Goal: Task Accomplishment & Management: Manage account settings

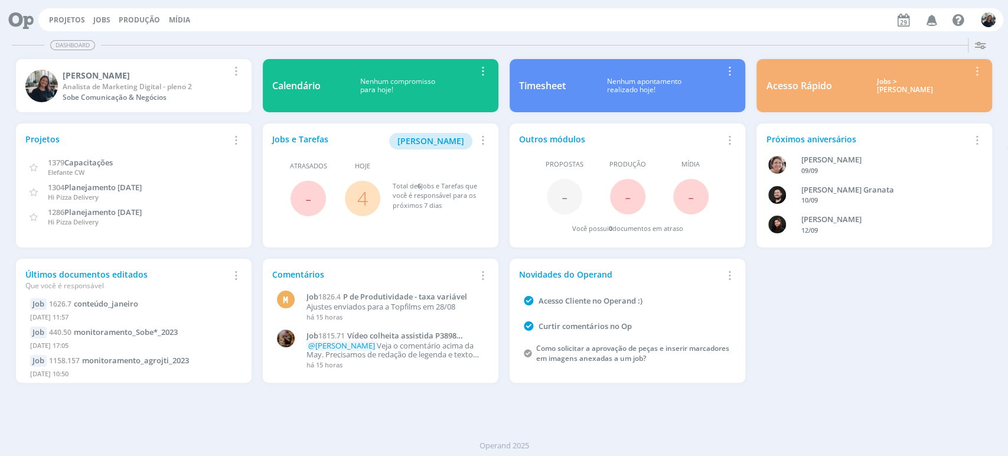
click at [901, 86] on div "Jobs > [PERSON_NAME]" at bounding box center [904, 85] width 128 height 17
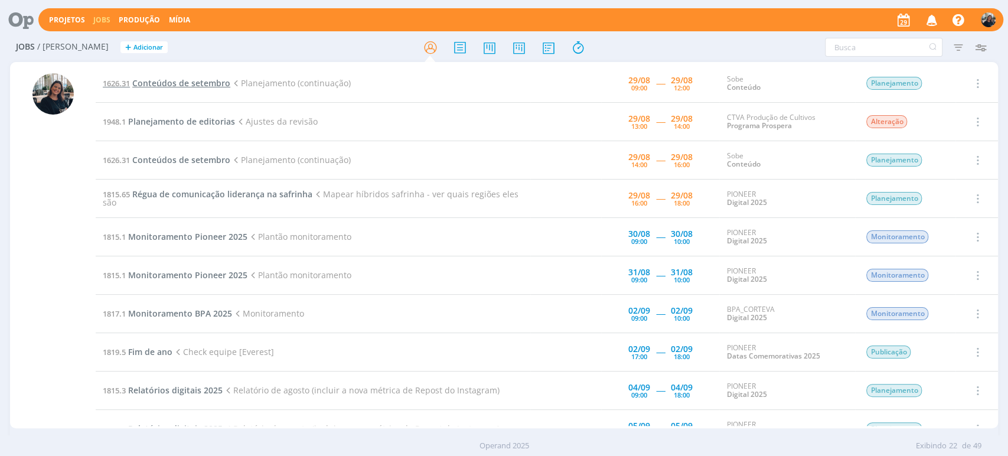
click at [198, 84] on span "Conteúdos de setembro" at bounding box center [181, 82] width 98 height 11
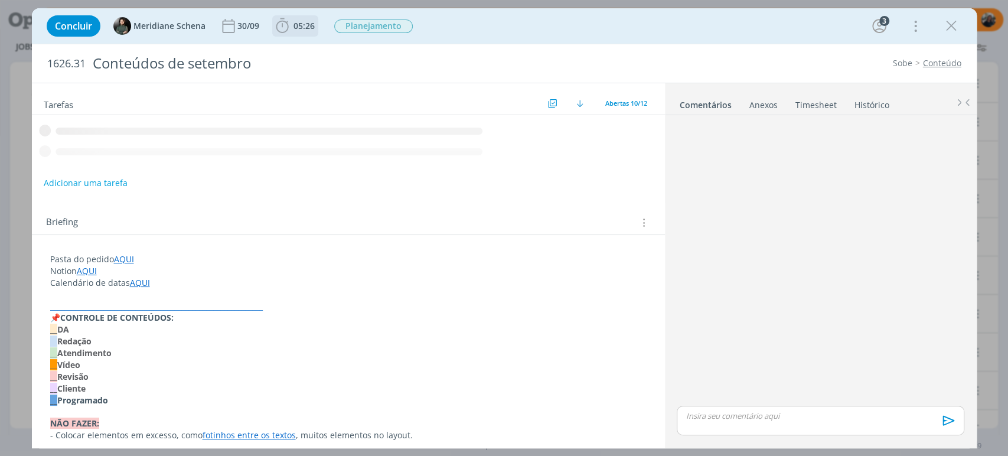
click at [291, 27] on b "05:26" at bounding box center [304, 26] width 26 height 8
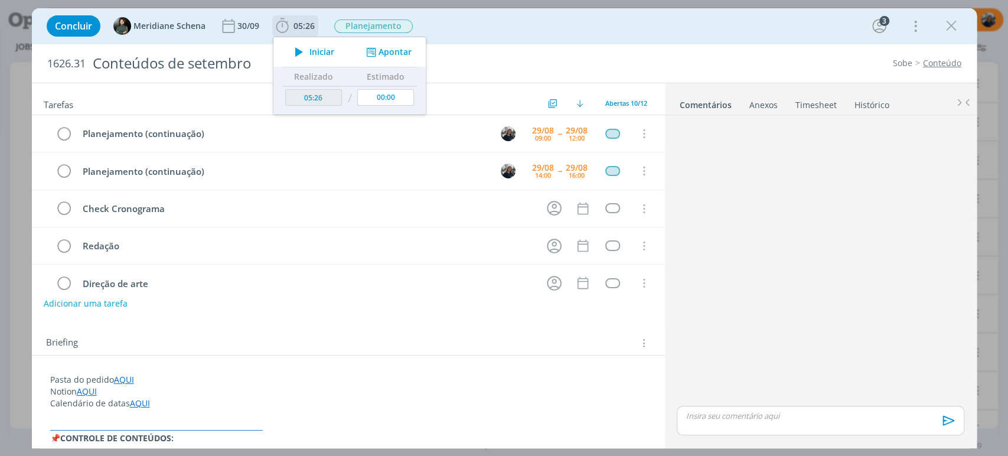
click at [300, 50] on icon "dialog" at bounding box center [299, 51] width 21 height 15
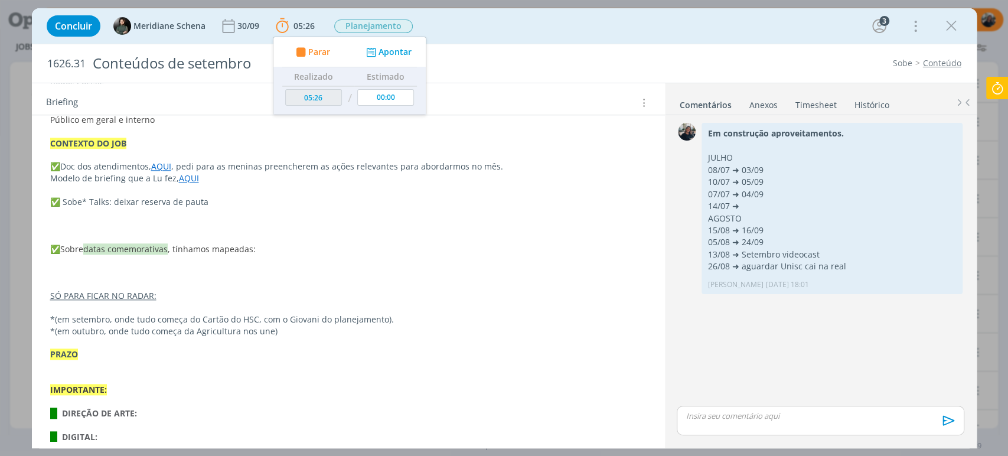
scroll to position [825, 0]
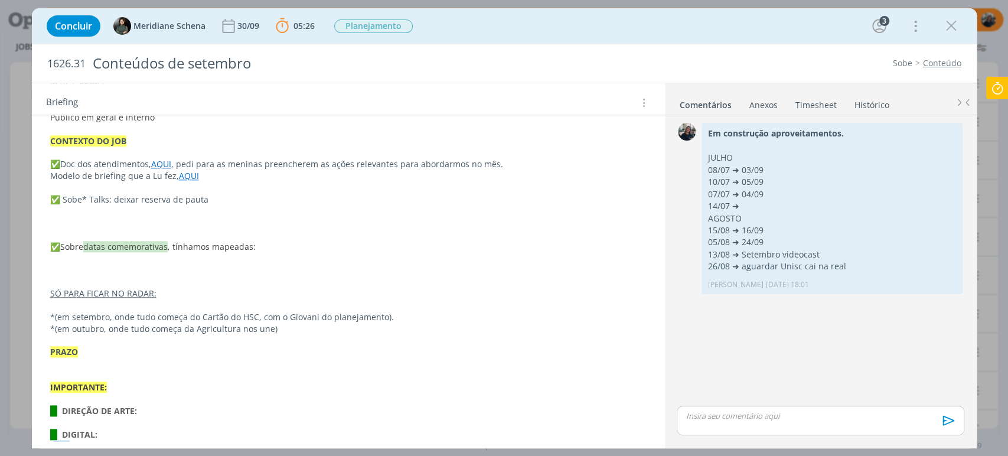
click at [157, 158] on link "AQUI" at bounding box center [161, 163] width 20 height 11
click at [169, 181] on link "[URL][DOMAIN_NAME]" at bounding box center [127, 186] width 89 height 15
click at [316, 150] on p "dialog" at bounding box center [348, 154] width 595 height 12
click at [200, 221] on p "dialog" at bounding box center [348, 223] width 596 height 12
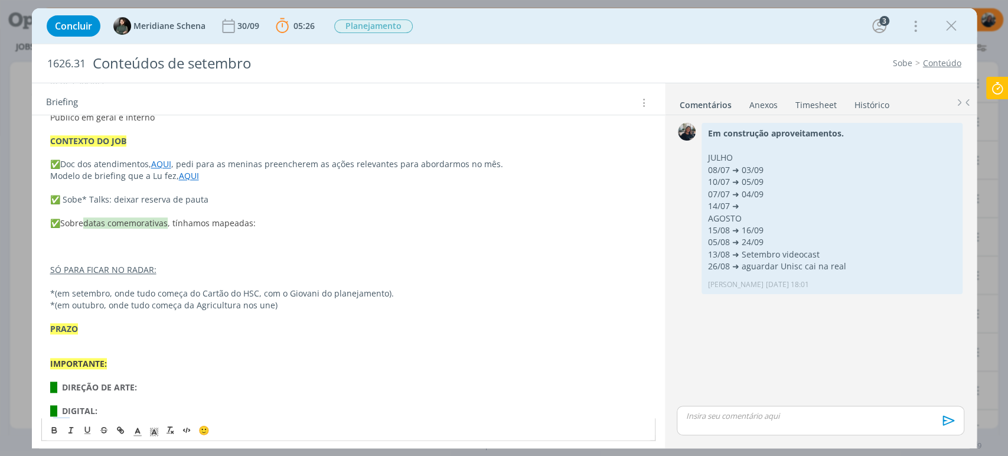
click at [136, 247] on p "dialog" at bounding box center [348, 247] width 596 height 12
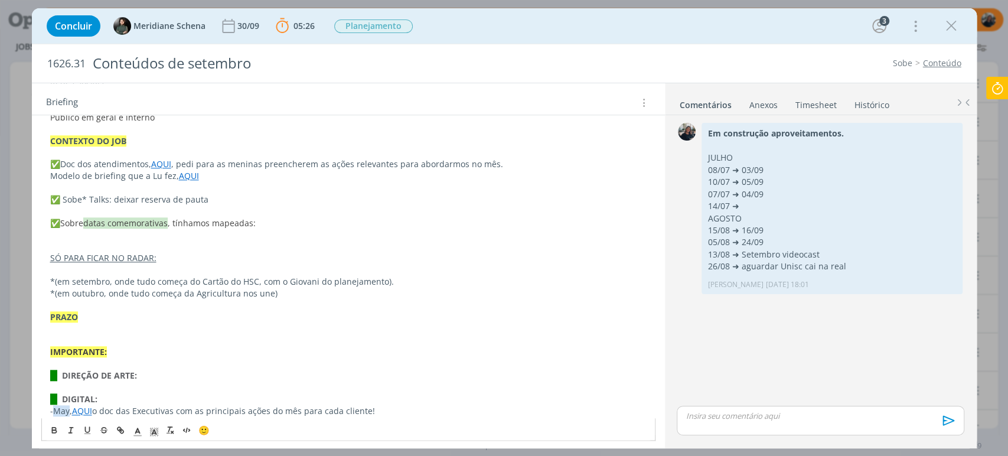
click at [117, 264] on p "dialog" at bounding box center [348, 270] width 596 height 12
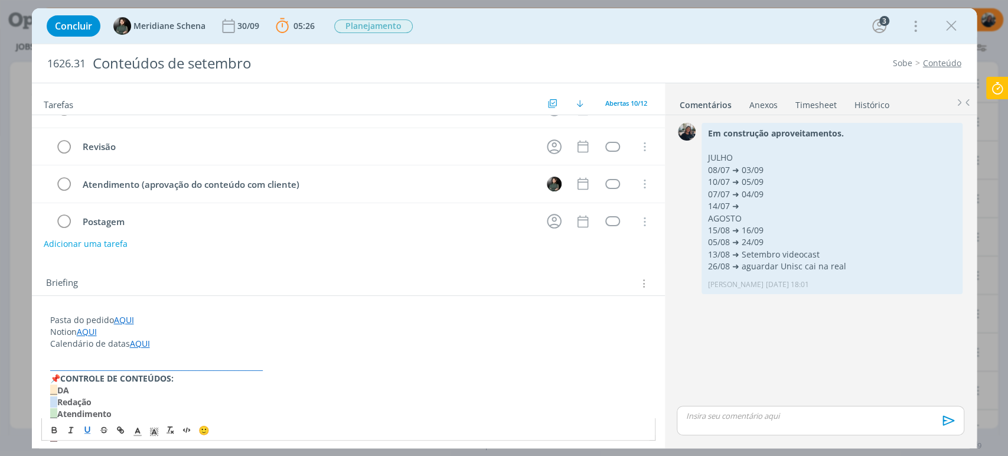
scroll to position [0, 0]
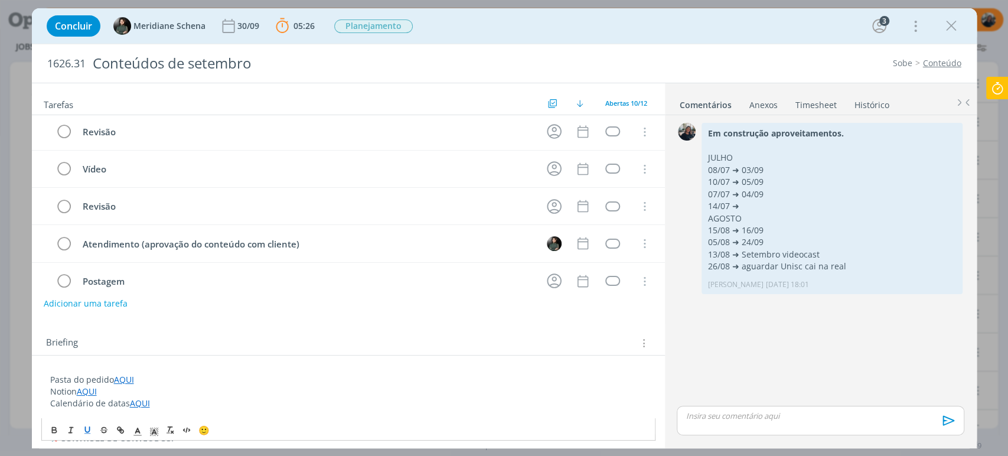
click at [221, 320] on div "Tarefas Usar Job de template Ordenar por: Prazo crescente Prazo decrescente Ord…" at bounding box center [348, 262] width 633 height 358
click at [956, 24] on icon "dialog" at bounding box center [951, 26] width 18 height 18
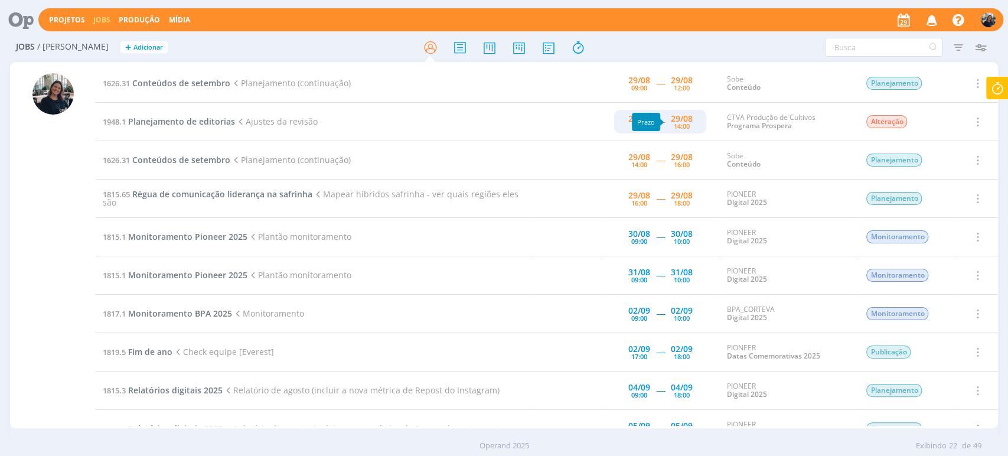
click at [673, 123] on div "14:00" at bounding box center [681, 126] width 16 height 6
type input "14:00"
type input "13:00"
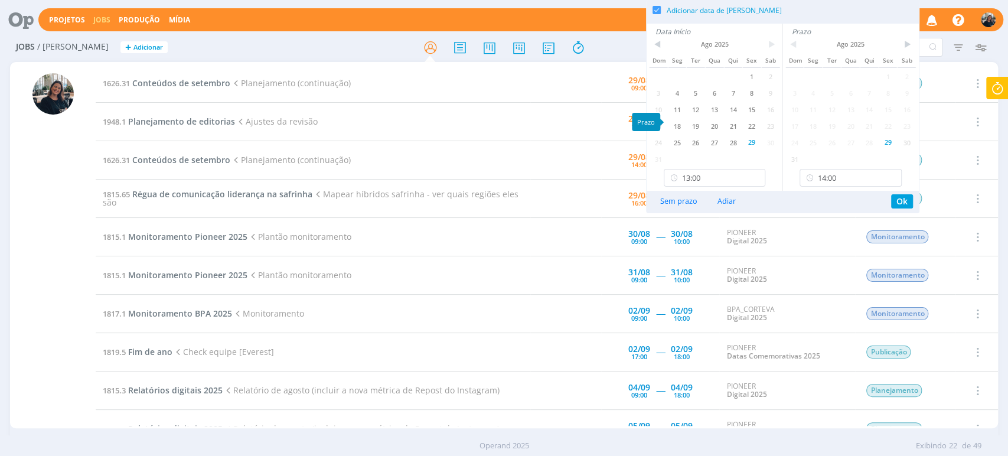
click at [506, 69] on td "1626.31 Conteúdos de setembro Planejamento (continuação)" at bounding box center [313, 83] width 434 height 38
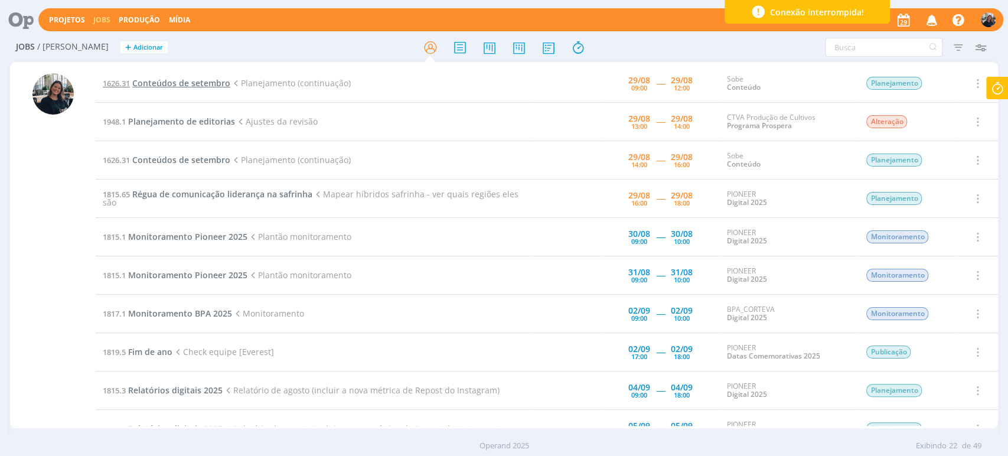
click at [156, 87] on span "Conteúdos de setembro" at bounding box center [181, 82] width 98 height 11
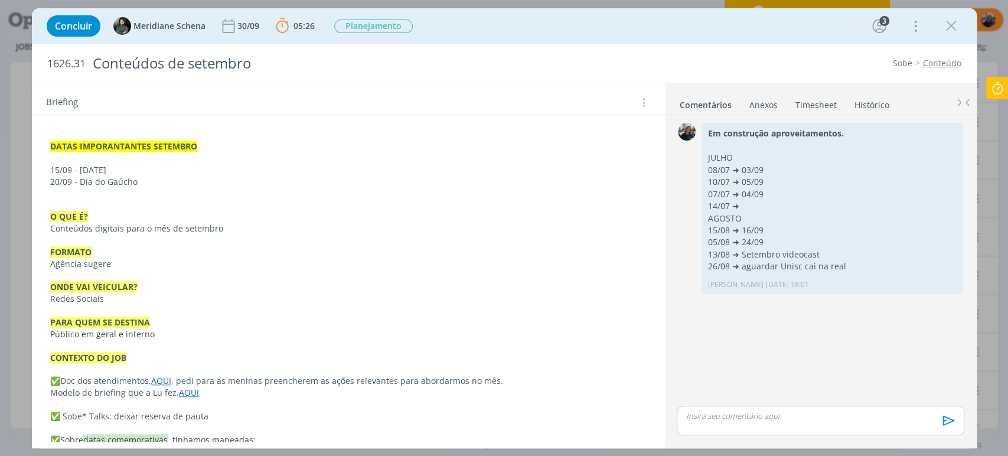
scroll to position [611, 0]
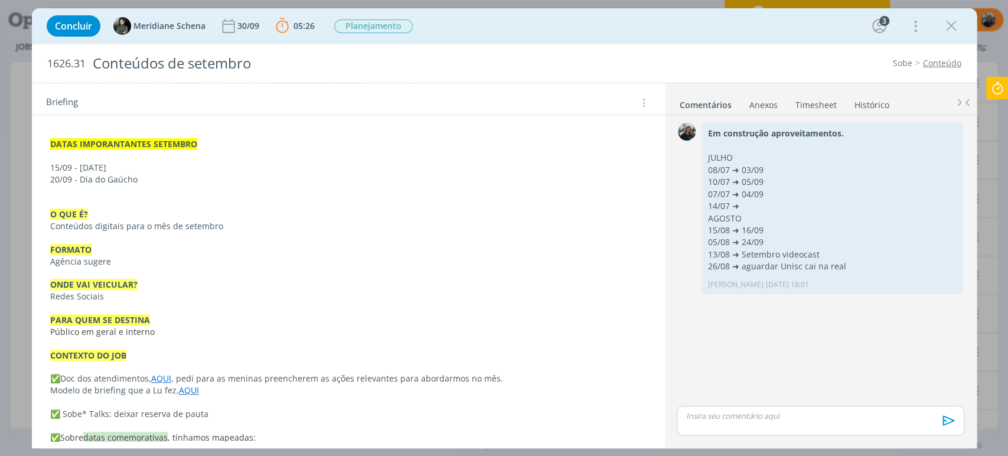
click at [59, 151] on p "dialog" at bounding box center [348, 156] width 596 height 12
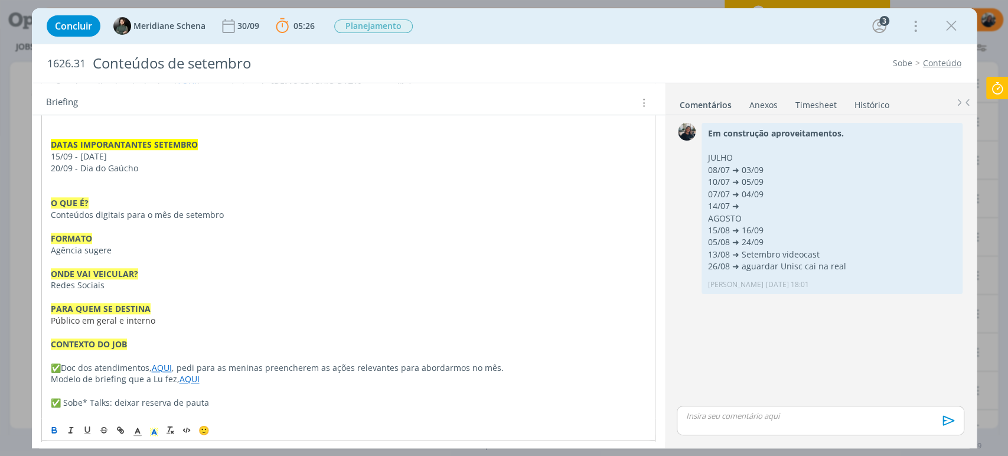
click at [61, 185] on p "dialog" at bounding box center [348, 191] width 595 height 12
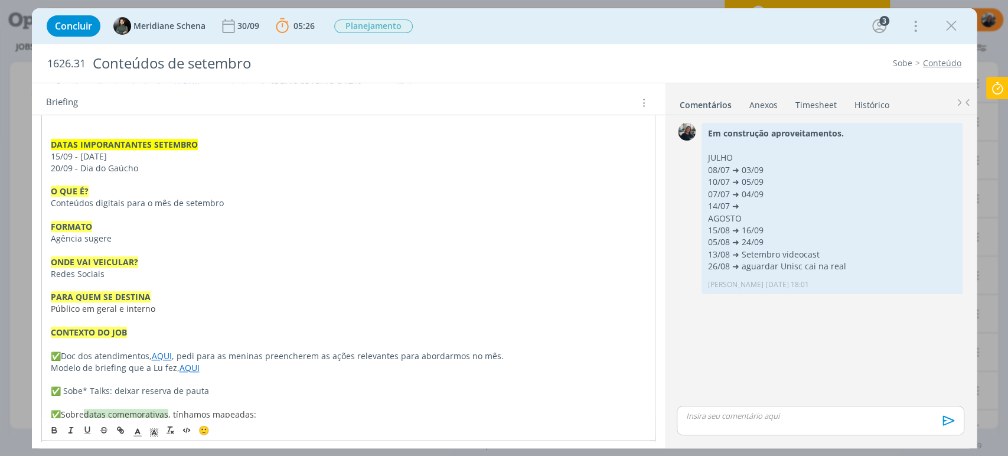
click at [658, 257] on div "Pasta do pedido AQUI Notion AQUI Calendário de datas AQUI _____________________…" at bounding box center [348, 314] width 633 height 1141
click at [108, 339] on p "dialog" at bounding box center [348, 344] width 596 height 12
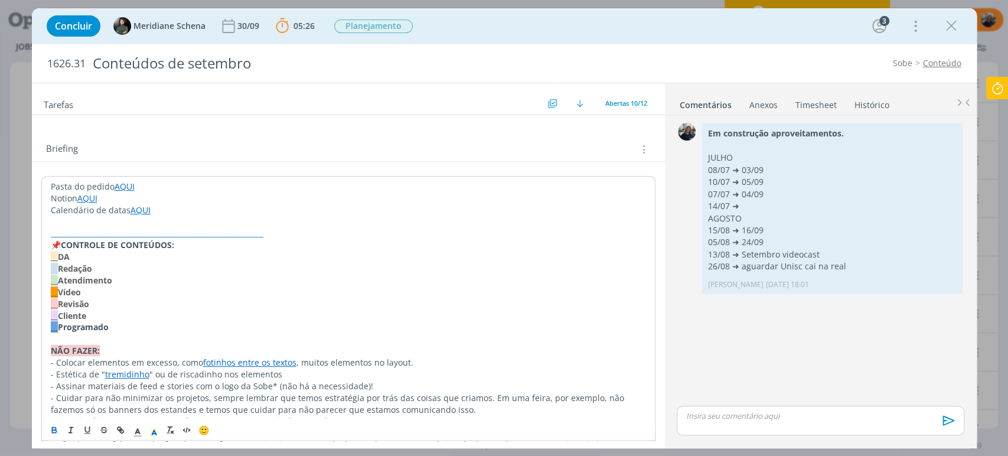
scroll to position [193, 0]
click at [221, 128] on div "Tarefas Usar Job de template Ordenar por: Prazo crescente Prazo decrescente Ord…" at bounding box center [348, 262] width 633 height 358
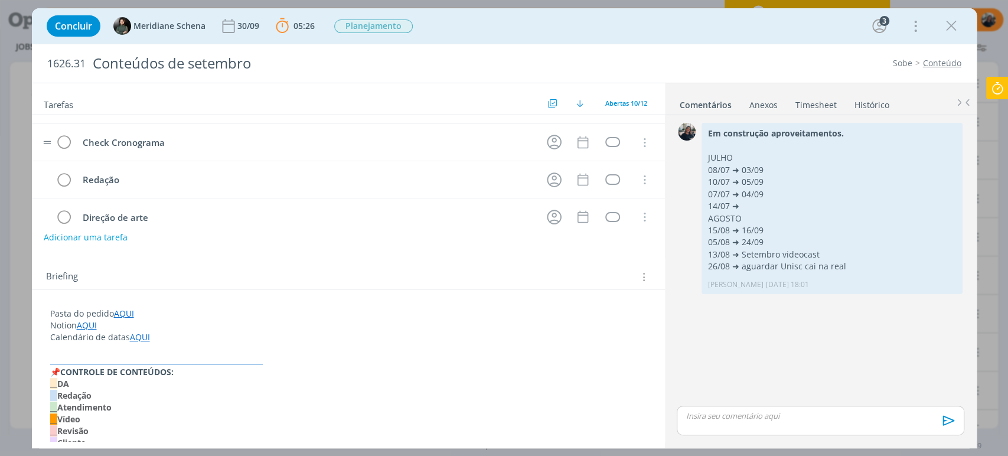
scroll to position [0, 0]
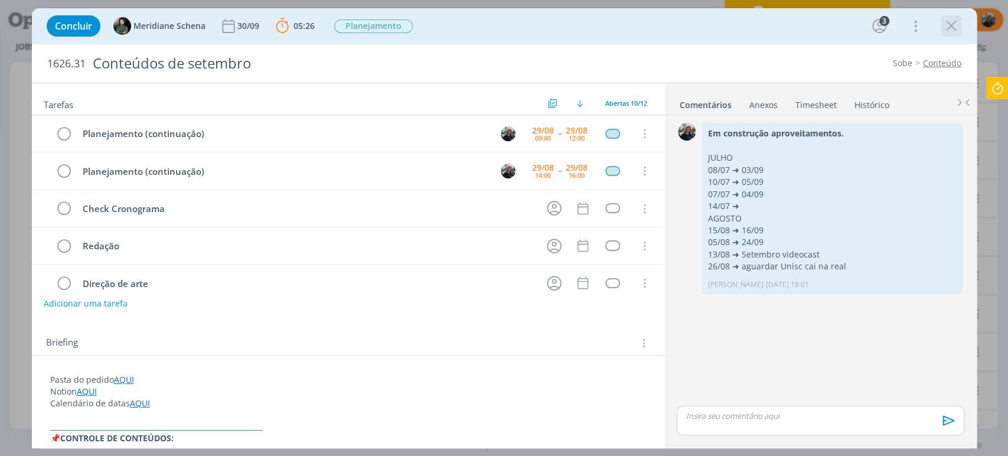
click at [950, 22] on icon "dialog" at bounding box center [951, 26] width 18 height 18
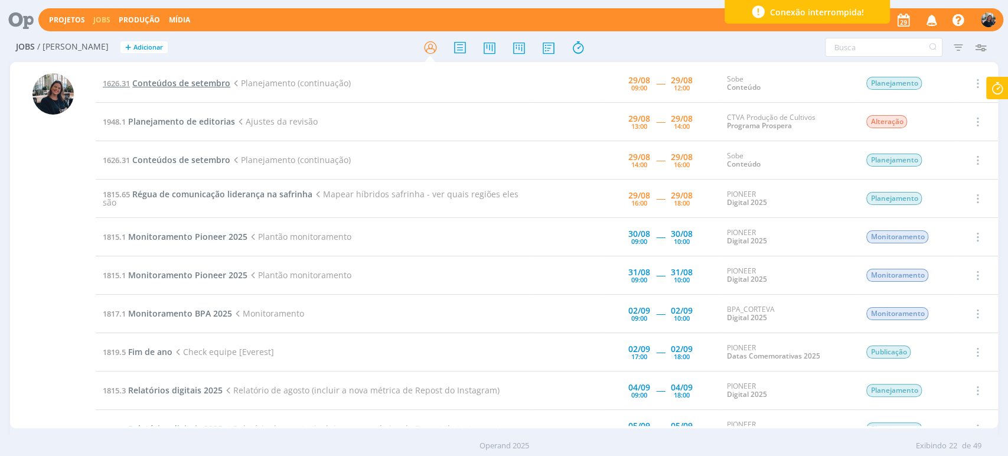
click at [159, 85] on span "Conteúdos de setembro" at bounding box center [181, 82] width 98 height 11
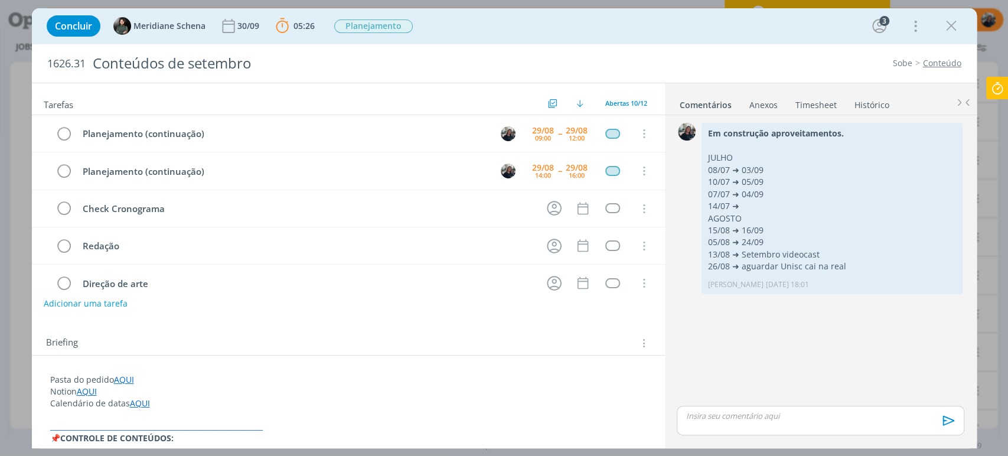
click at [813, 102] on link "Timesheet" at bounding box center [815, 102] width 42 height 17
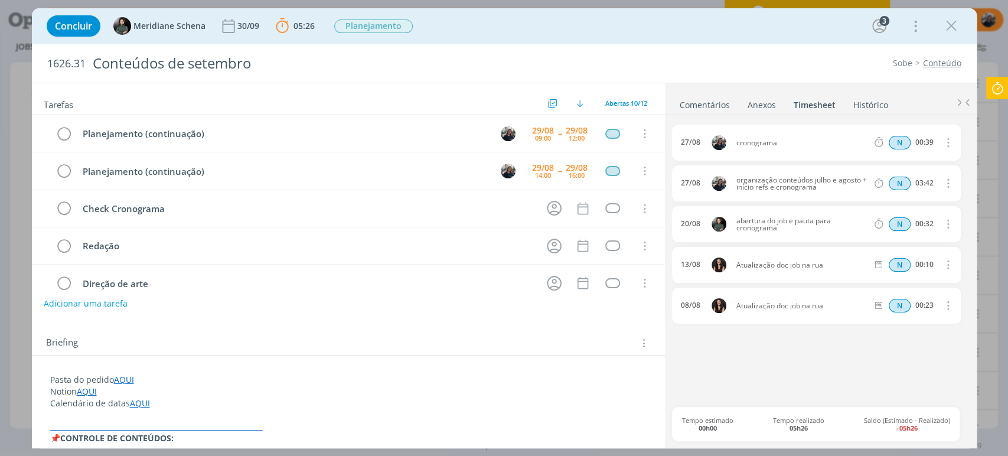
drag, startPoint x: 945, startPoint y: 21, endPoint x: 898, endPoint y: 73, distance: 70.2
click at [945, 22] on icon "dialog" at bounding box center [951, 26] width 18 height 18
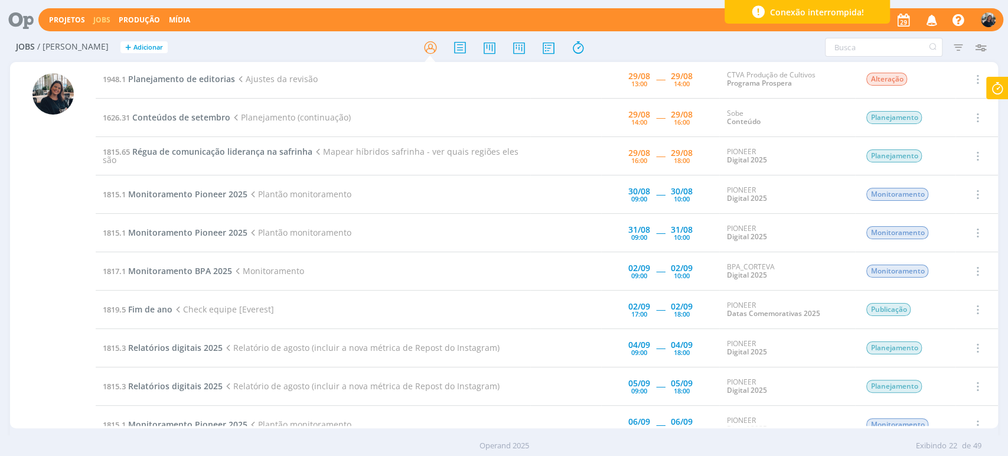
scroll to position [66, 0]
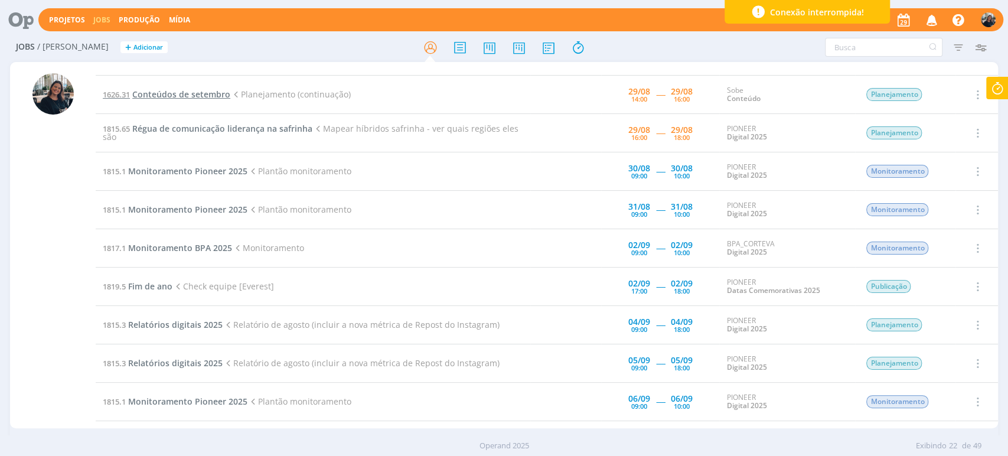
click at [170, 93] on span "Conteúdos de setembro" at bounding box center [181, 94] width 98 height 11
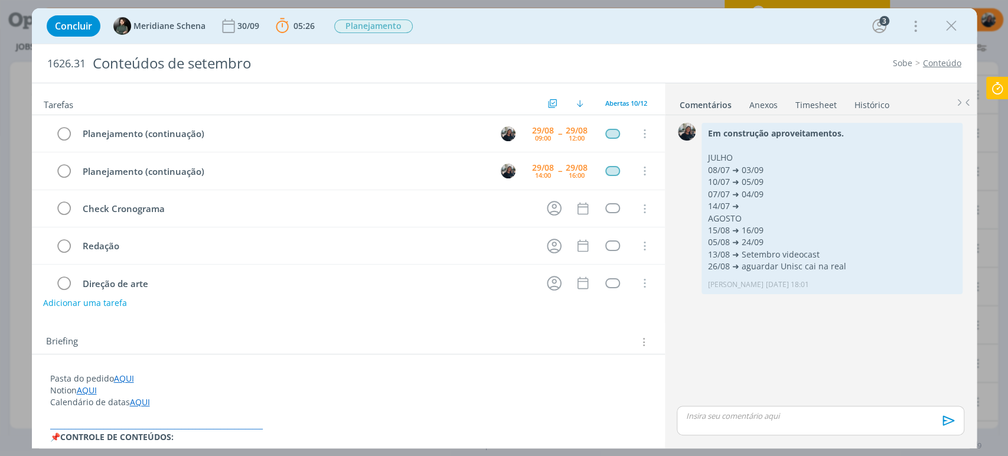
click at [80, 301] on button "Adicionar uma tarefa" at bounding box center [85, 303] width 84 height 20
click at [90, 311] on div "ENTER para salvar ESC para cancelar Ok" at bounding box center [348, 302] width 633 height 19
click at [89, 305] on input "dialog" at bounding box center [270, 302] width 436 height 17
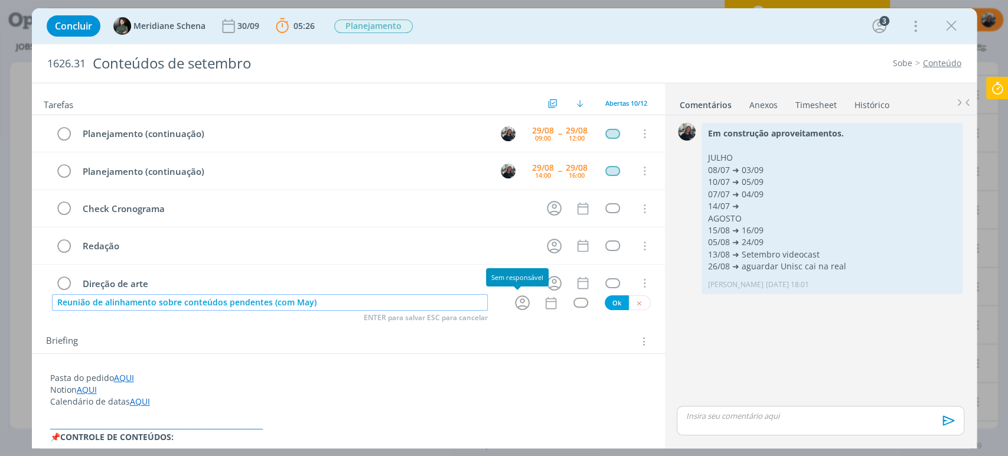
click at [513, 301] on icon "dialog" at bounding box center [522, 302] width 18 height 18
type input "Reunião de alinhamento sobre conteúdos pendentes (com May)"
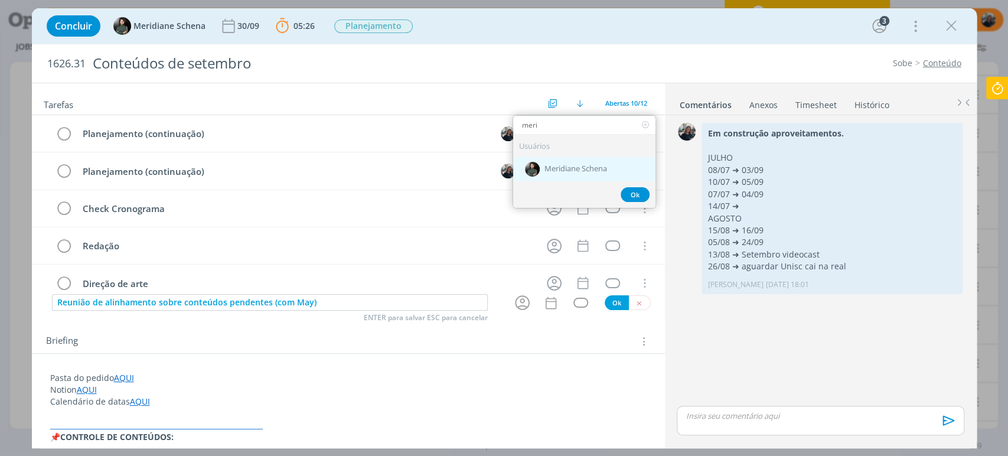
type input "meri"
drag, startPoint x: 575, startPoint y: 165, endPoint x: 574, endPoint y: 172, distance: 6.6
click at [575, 166] on span "Meridiane Schena" at bounding box center [575, 169] width 63 height 9
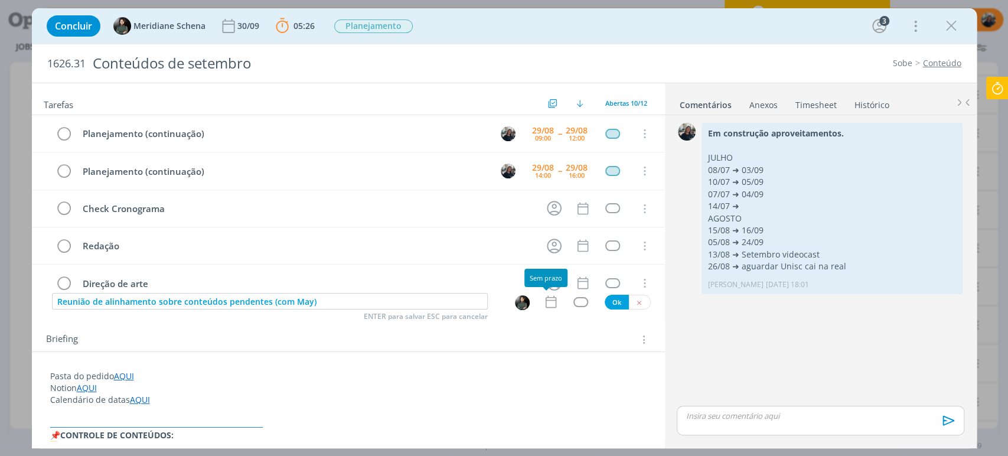
click at [551, 303] on icon "dialog" at bounding box center [550, 301] width 15 height 15
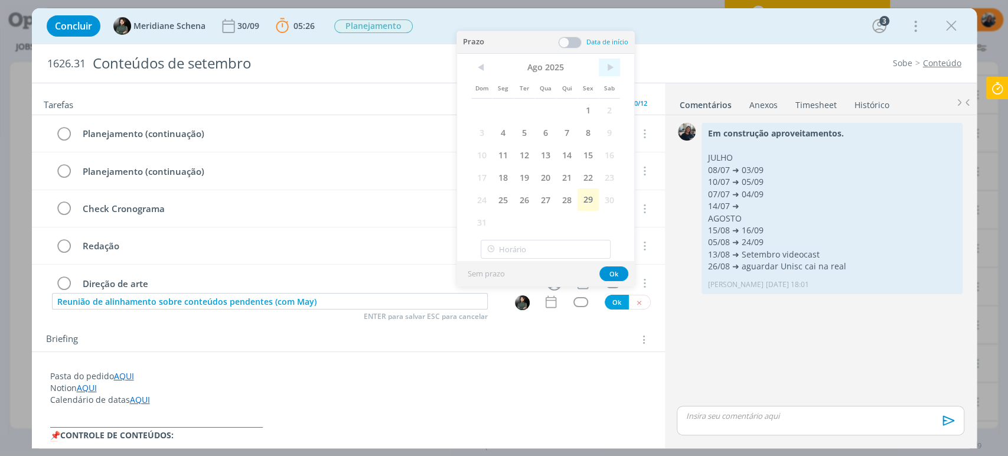
click at [616, 64] on span ">" at bounding box center [608, 67] width 21 height 18
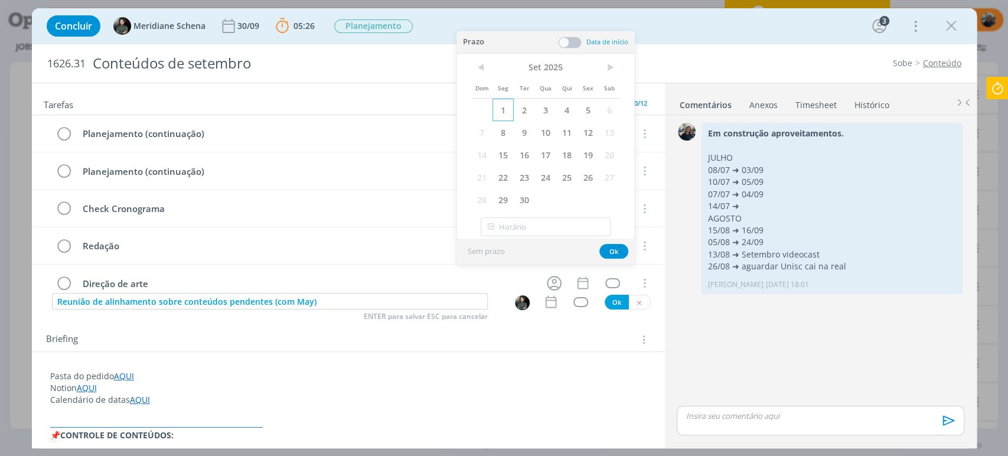
click at [508, 109] on span "1" at bounding box center [502, 110] width 21 height 22
click at [759, 51] on div "1626.31 Conteúdos de setembro [PERSON_NAME]" at bounding box center [504, 63] width 944 height 38
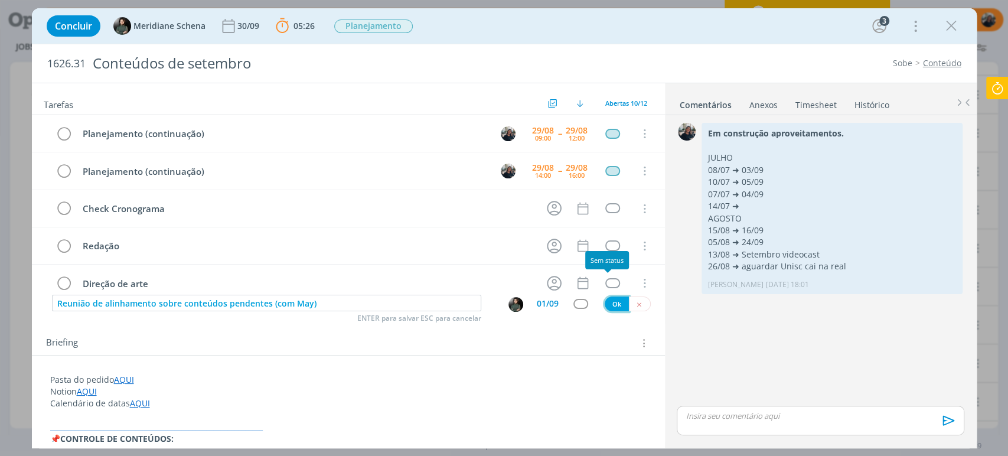
click at [611, 297] on button "Ok" at bounding box center [616, 303] width 24 height 15
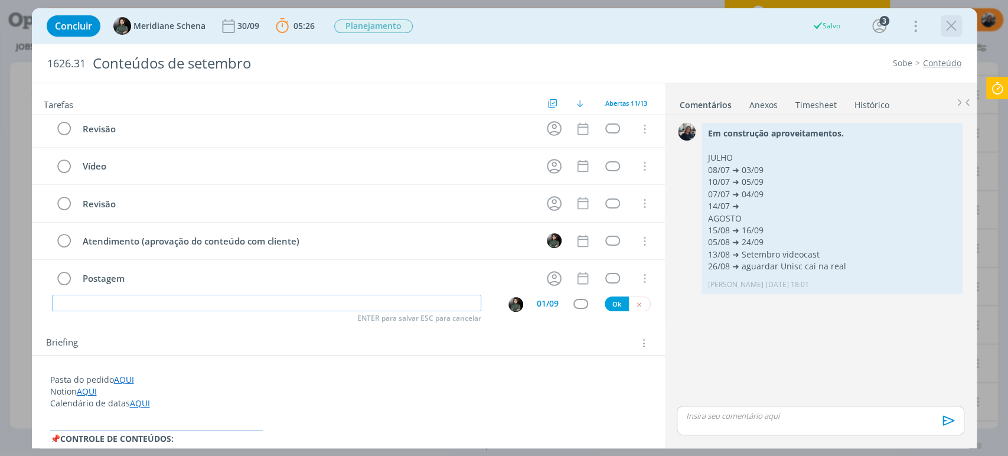
scroll to position [240, 0]
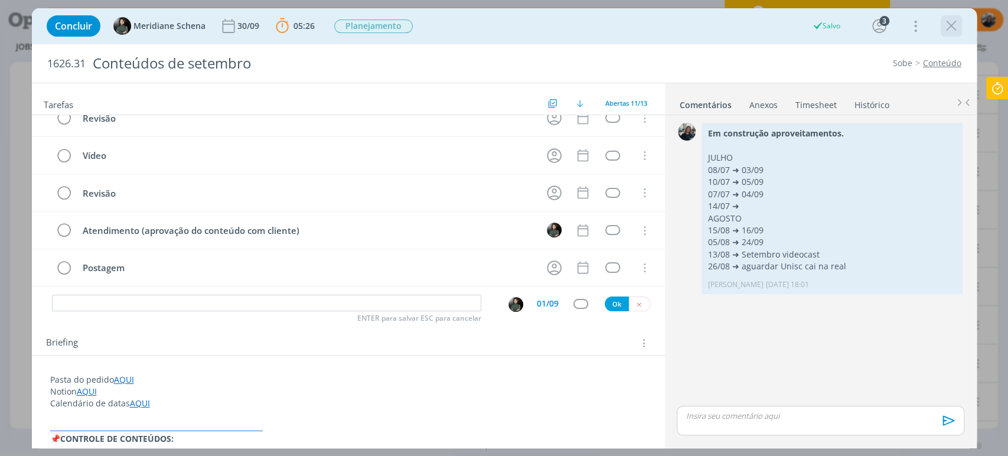
click at [955, 30] on icon "dialog" at bounding box center [951, 26] width 18 height 18
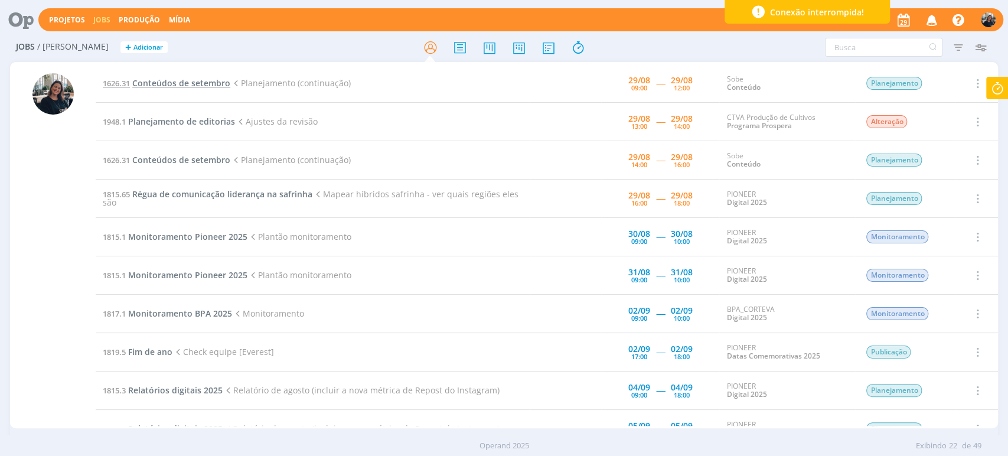
click at [175, 84] on span "Conteúdos de setembro" at bounding box center [181, 82] width 98 height 11
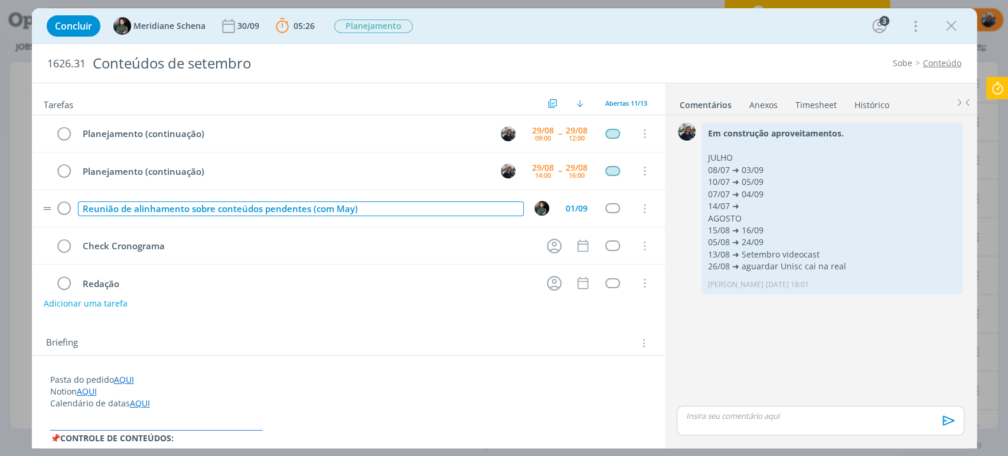
click at [139, 210] on div "Reunião de alinhamento sobre conteúdos pendentes (com May)" at bounding box center [301, 208] width 446 height 15
copy div "Reunião de alinhamento sobre conteúdos pendentes (com May)"
click at [105, 305] on button "Adicionar uma tarefa" at bounding box center [85, 303] width 84 height 20
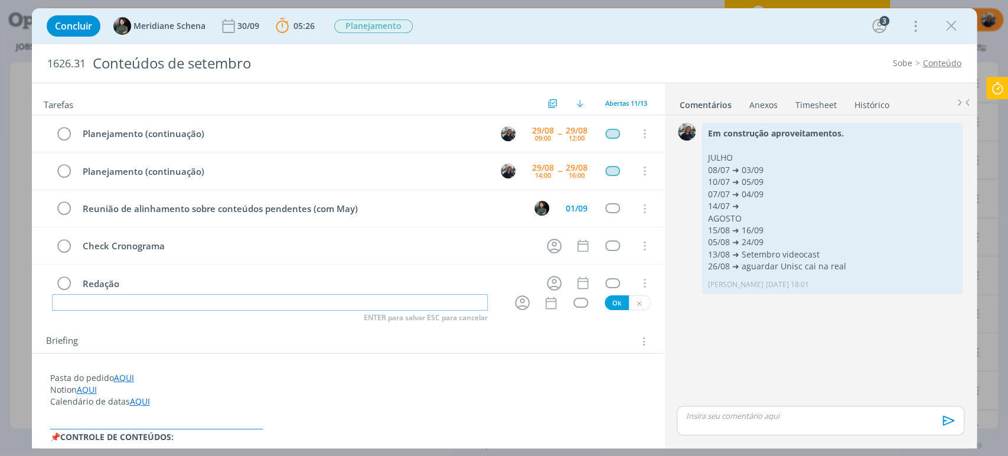
paste input "Reunião de alinhamento sobre conteúdos pendentes (com May)"
drag, startPoint x: 299, startPoint y: 296, endPoint x: 308, endPoint y: 296, distance: 8.9
click at [308, 296] on input "Reunião de alinhamento sobre conteúdos pendentes (com May)" at bounding box center [270, 302] width 436 height 17
click at [519, 305] on icon "dialog" at bounding box center [522, 302] width 18 height 18
type input "Reunião de alinhamento sobre conteúdos pendentes (com Meri)"
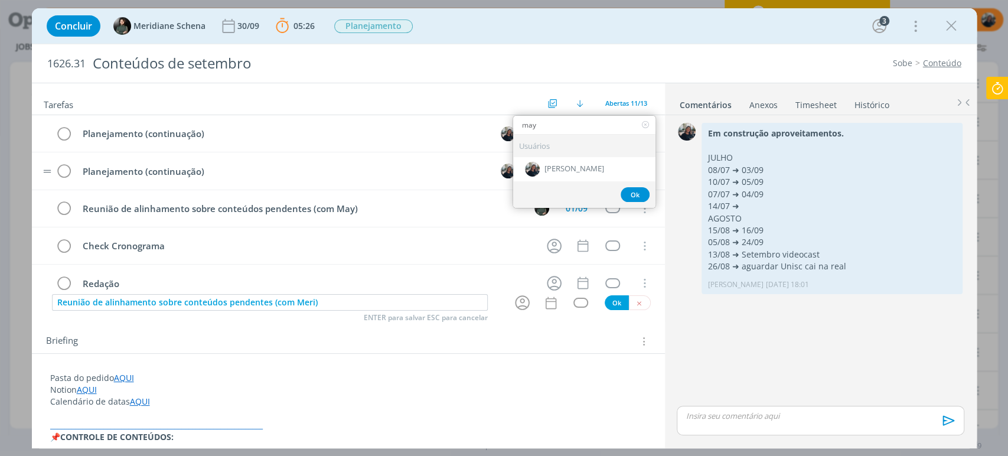
type input "may"
click at [580, 168] on span "[PERSON_NAME]" at bounding box center [574, 169] width 60 height 9
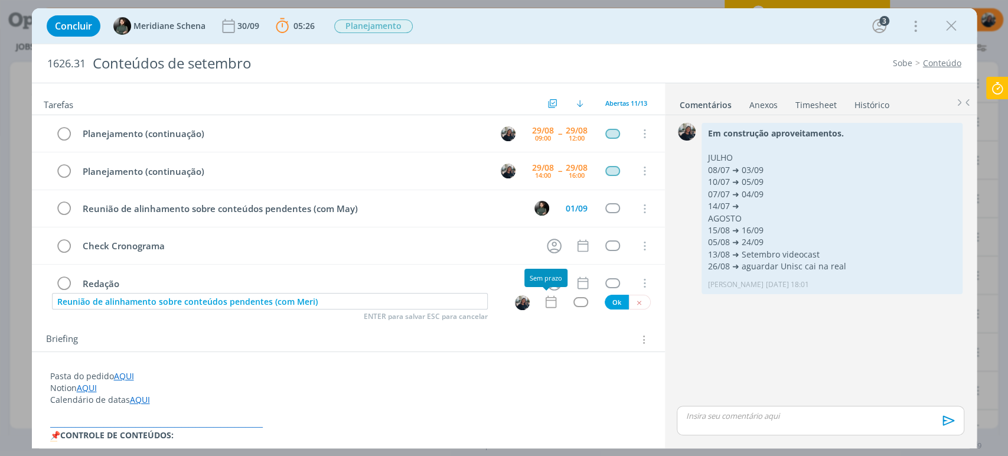
click at [543, 297] on icon "dialog" at bounding box center [550, 301] width 15 height 15
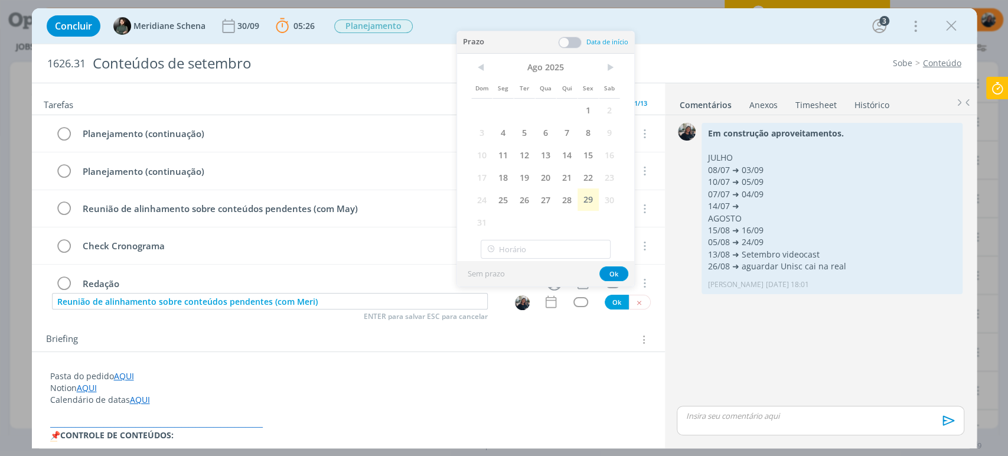
click at [607, 70] on span ">" at bounding box center [608, 67] width 21 height 18
click at [509, 109] on span "1" at bounding box center [502, 110] width 21 height 22
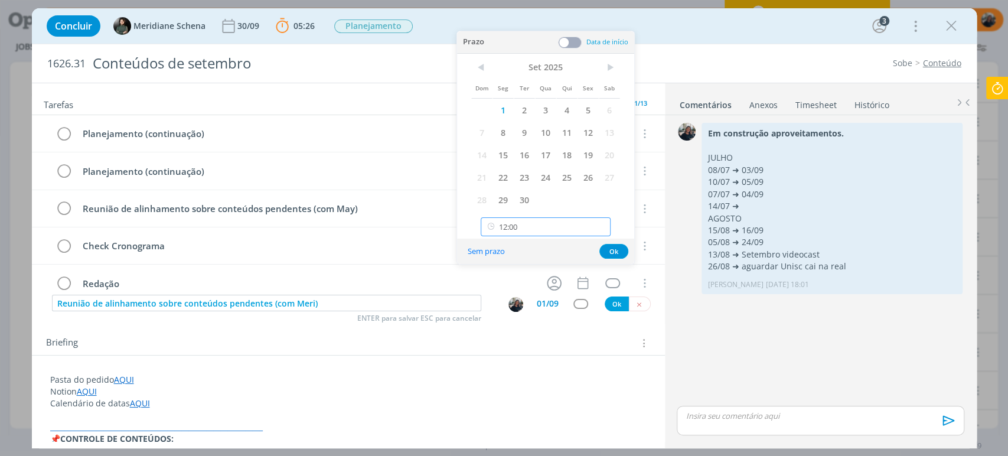
click at [529, 229] on input "12:00" at bounding box center [545, 226] width 130 height 19
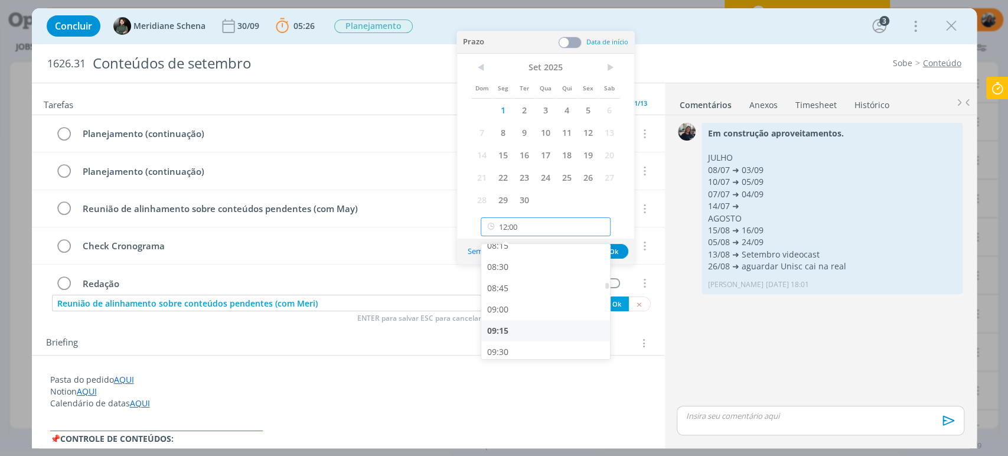
scroll to position [733, 0]
click at [542, 288] on div "09:00" at bounding box center [547, 286] width 132 height 21
type input "09:00"
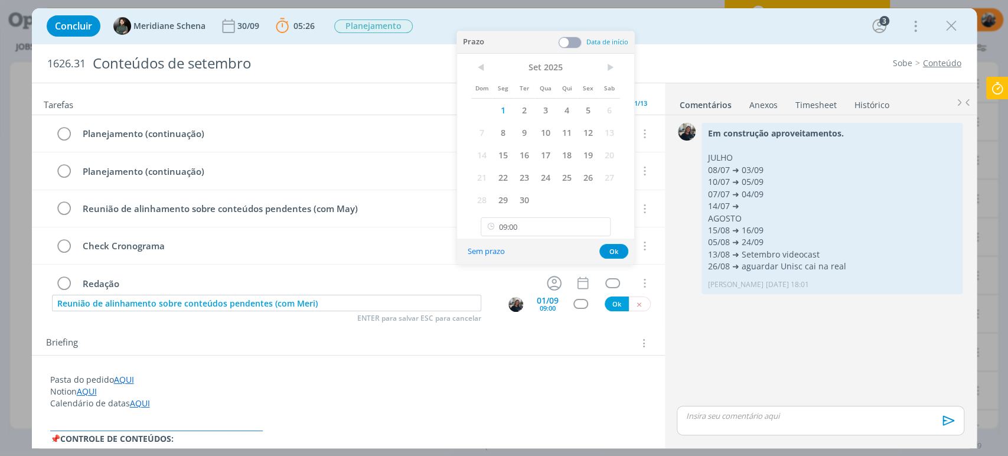
click at [569, 43] on span at bounding box center [570, 43] width 24 height 12
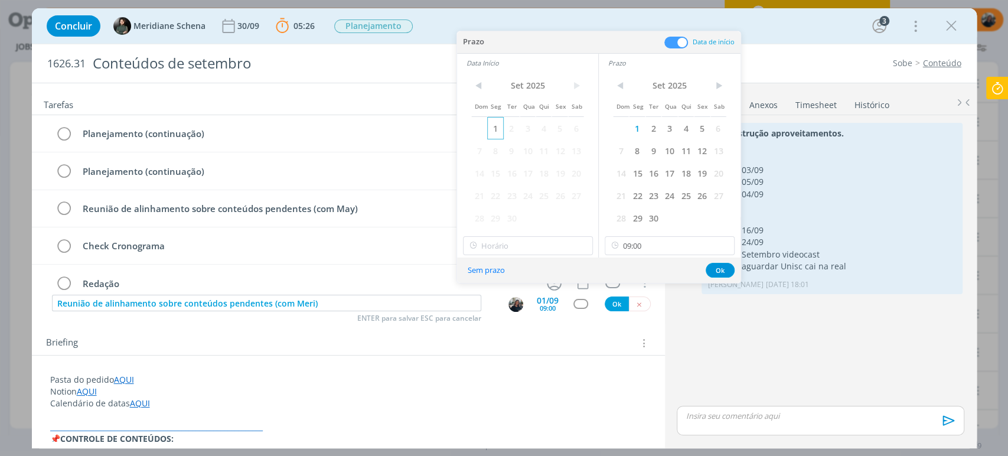
click at [498, 125] on span "1" at bounding box center [495, 128] width 16 height 22
type input "09:00"
click at [524, 244] on input "09:00" at bounding box center [528, 245] width 130 height 19
click at [663, 244] on input "09:00" at bounding box center [669, 245] width 130 height 19
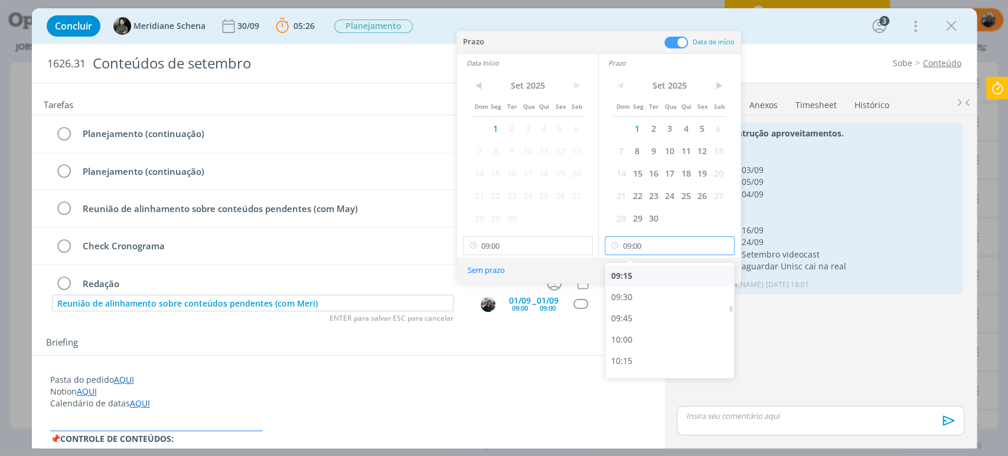
scroll to position [806, 0]
click at [649, 311] on div "10:00" at bounding box center [671, 316] width 132 height 21
type input "10:00"
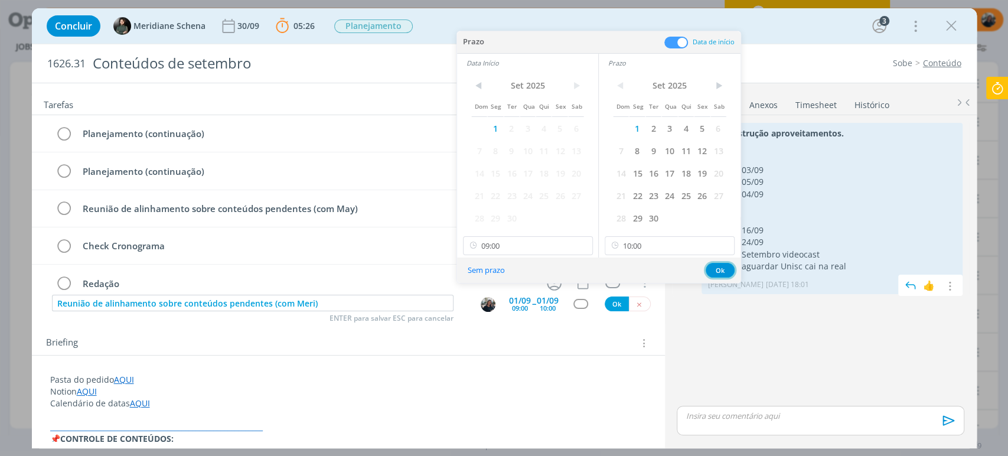
click at [717, 269] on button "Ok" at bounding box center [719, 270] width 29 height 15
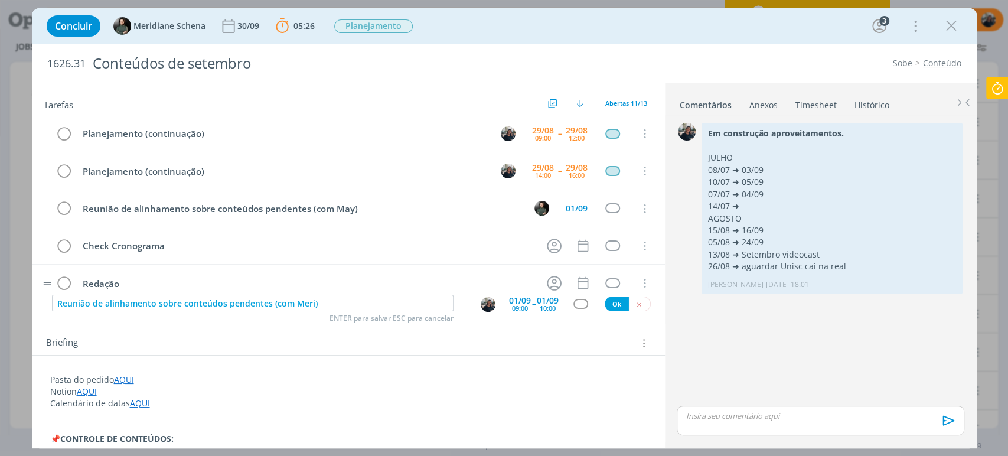
click at [576, 307] on div "dialog" at bounding box center [580, 304] width 15 height 10
click at [576, 306] on div "dialog" at bounding box center [580, 304] width 15 height 10
click at [573, 307] on div "dialog" at bounding box center [580, 304] width 15 height 10
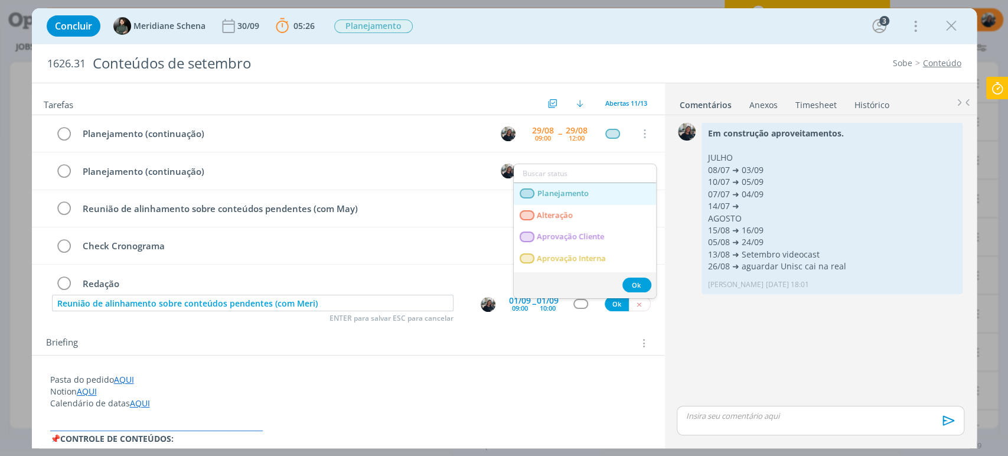
click at [579, 197] on link "Planejamento" at bounding box center [584, 194] width 142 height 22
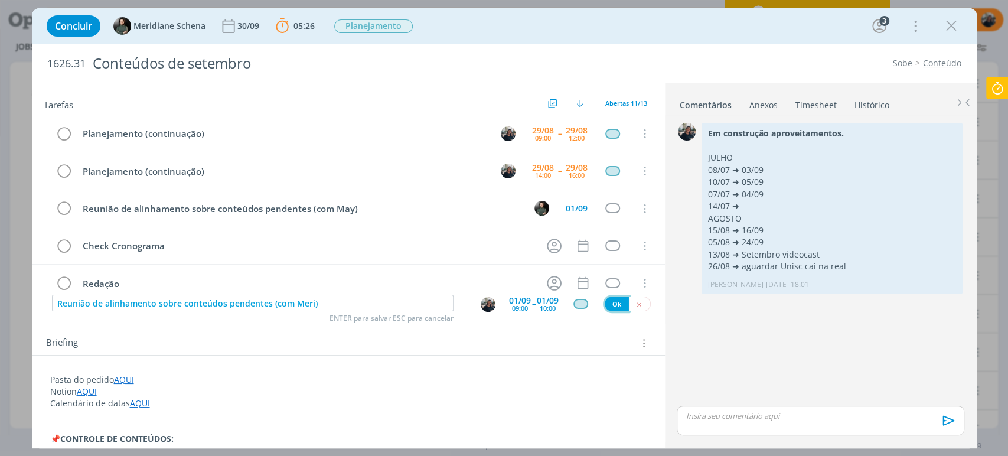
click at [610, 305] on button "Ok" at bounding box center [616, 303] width 24 height 15
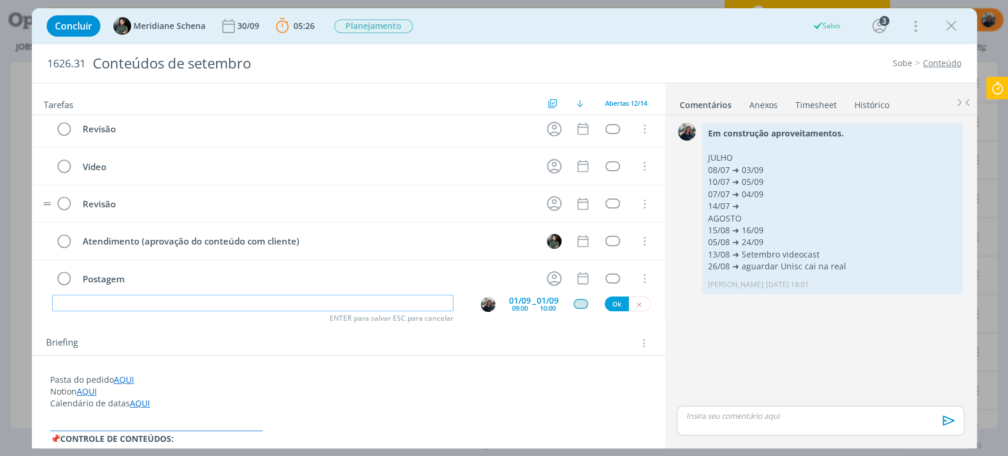
scroll to position [276, 0]
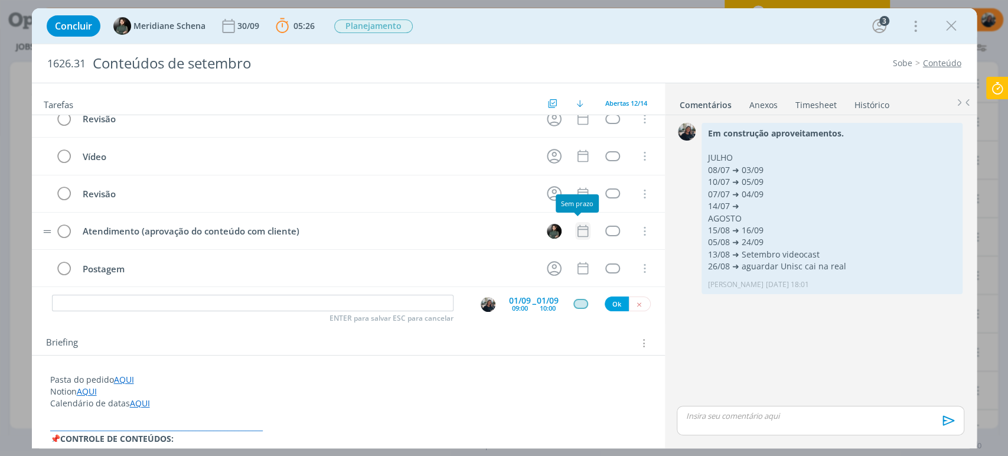
click at [581, 227] on icon "dialog" at bounding box center [582, 230] width 15 height 15
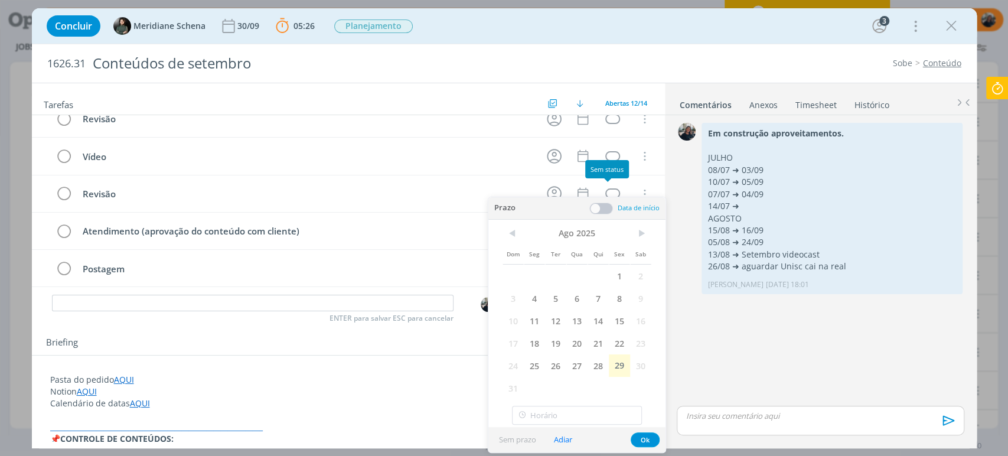
click at [606, 202] on span at bounding box center [601, 208] width 24 height 12
click at [603, 205] on span at bounding box center [601, 208] width 24 height 12
click at [616, 276] on span "1" at bounding box center [619, 275] width 21 height 22
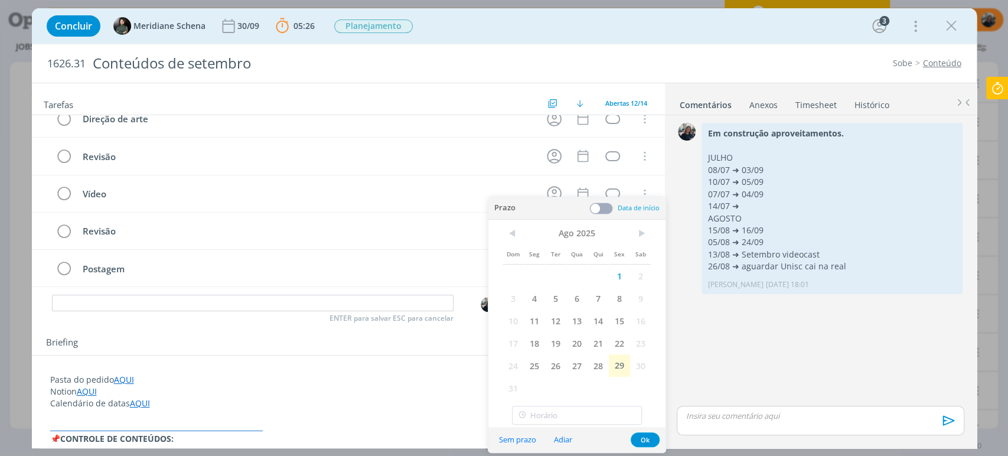
click at [603, 208] on span at bounding box center [601, 208] width 24 height 12
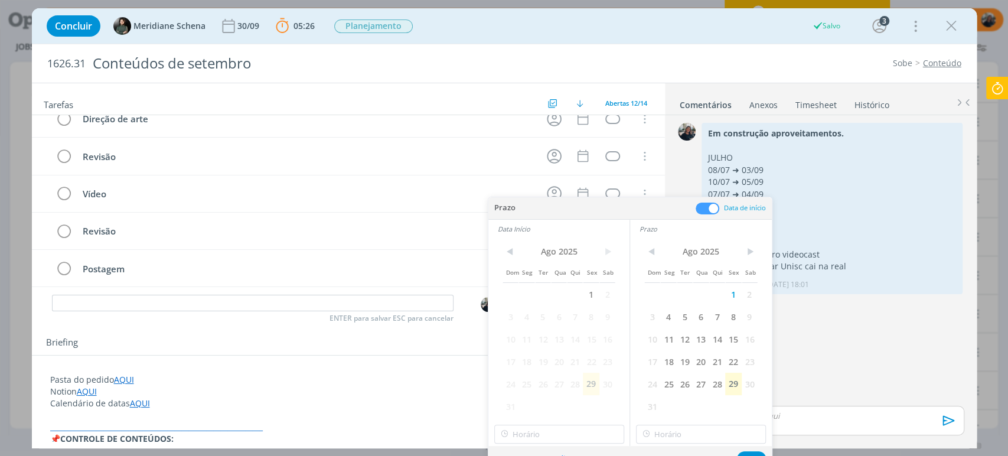
drag, startPoint x: 589, startPoint y: 294, endPoint x: 567, endPoint y: 394, distance: 102.1
click at [588, 295] on span "1" at bounding box center [591, 294] width 16 height 22
click at [541, 430] on input "12:00" at bounding box center [559, 433] width 130 height 19
click at [549, 344] on div "09:00" at bounding box center [560, 343] width 132 height 21
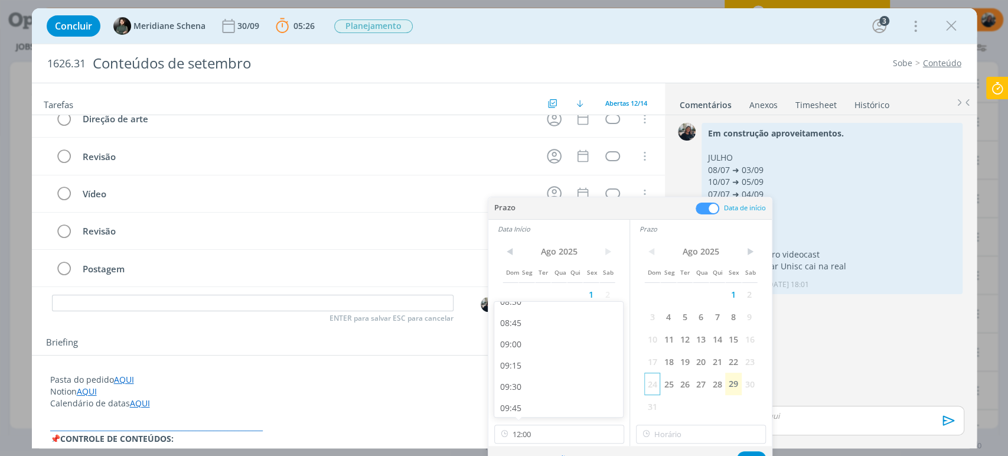
type input "09:00"
click at [700, 436] on input "12:00" at bounding box center [701, 433] width 130 height 19
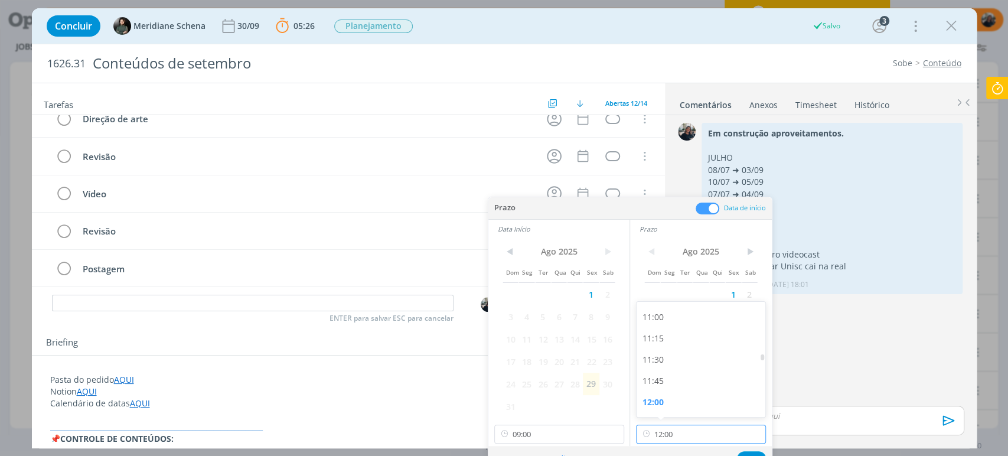
scroll to position [799, 0]
click at [697, 364] on div "10:00" at bounding box center [702, 363] width 132 height 21
type input "10:00"
click at [748, 452] on button "Ok" at bounding box center [751, 458] width 29 height 15
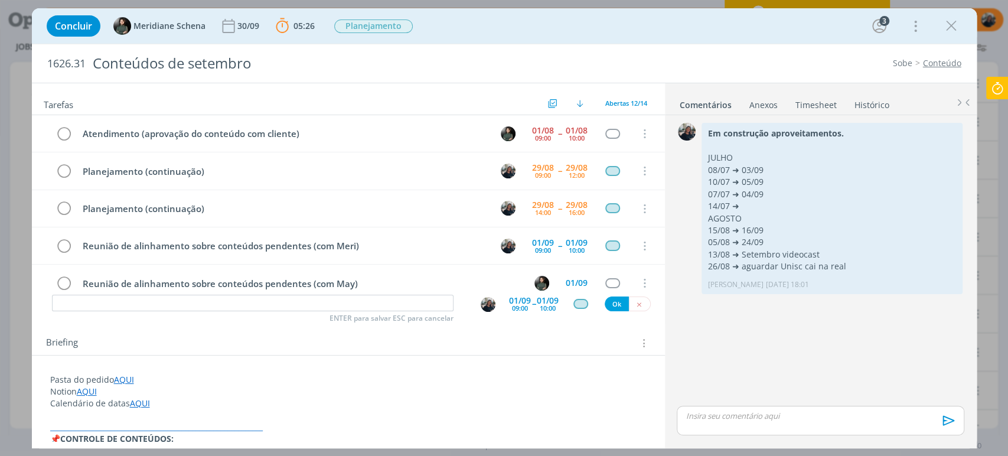
scroll to position [66, 0]
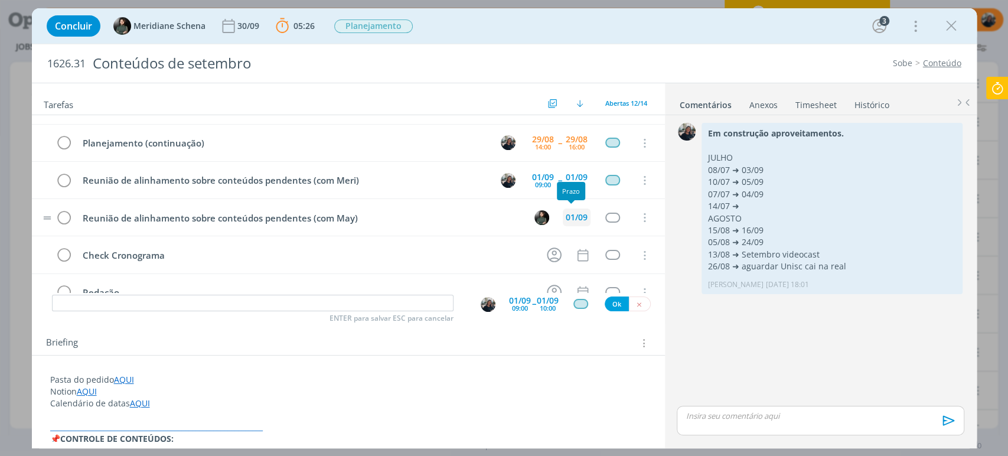
click at [578, 208] on div "01/09" at bounding box center [576, 217] width 28 height 18
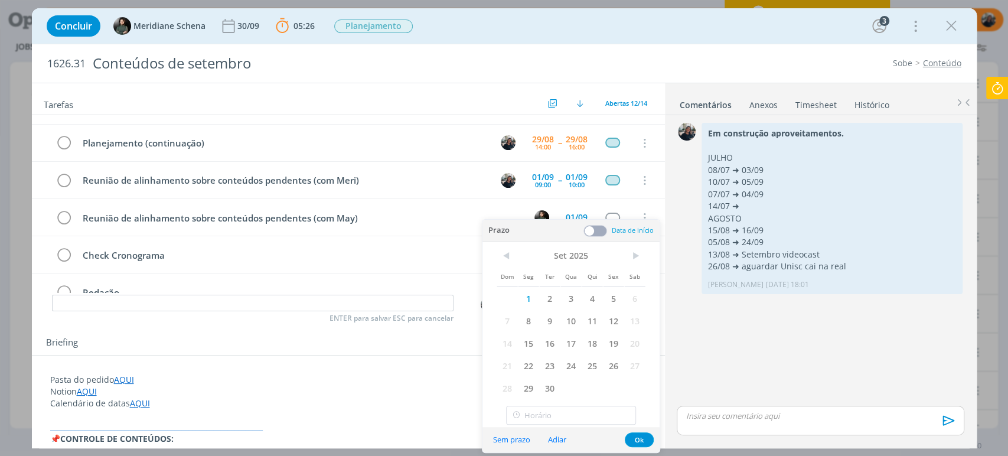
click at [596, 229] on span at bounding box center [595, 231] width 24 height 12
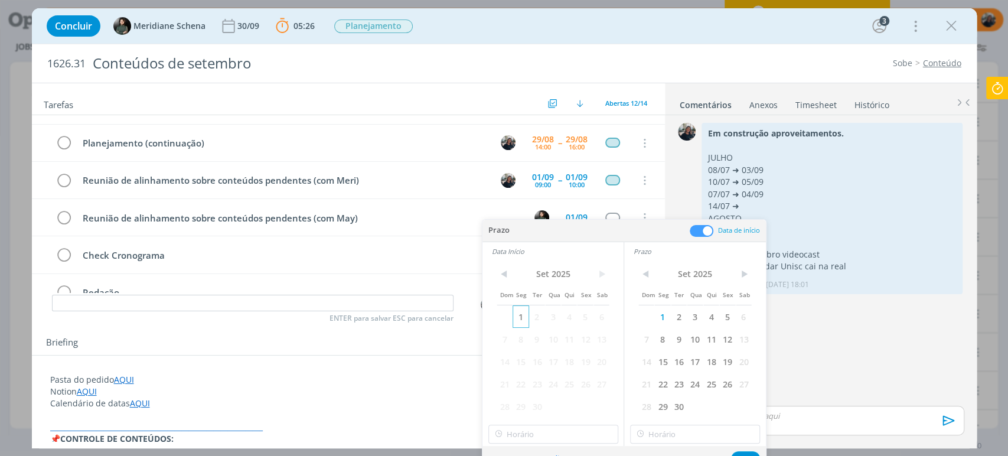
click at [522, 310] on span "1" at bounding box center [520, 316] width 16 height 22
click at [564, 432] on input "12:00" at bounding box center [553, 433] width 130 height 19
click at [544, 346] on div "09:00" at bounding box center [554, 343] width 132 height 21
type input "09:00"
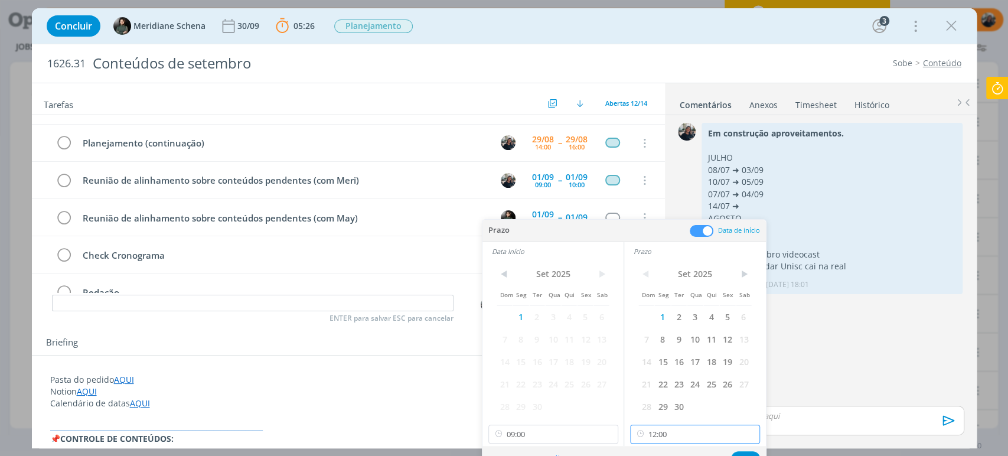
click at [675, 433] on input "12:00" at bounding box center [695, 433] width 130 height 19
drag, startPoint x: 685, startPoint y: 358, endPoint x: 699, endPoint y: 374, distance: 20.9
click at [685, 359] on div "10:00" at bounding box center [696, 363] width 132 height 21
type input "10:00"
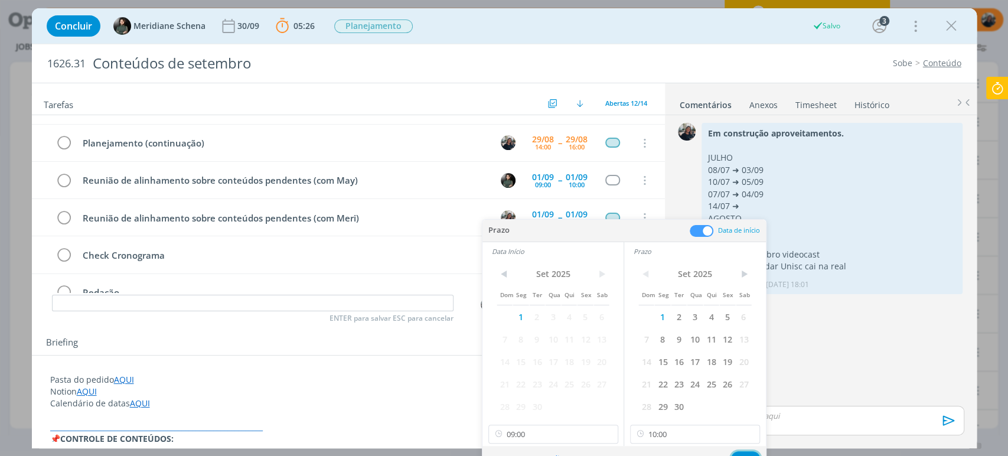
click at [746, 453] on button "Ok" at bounding box center [745, 458] width 29 height 15
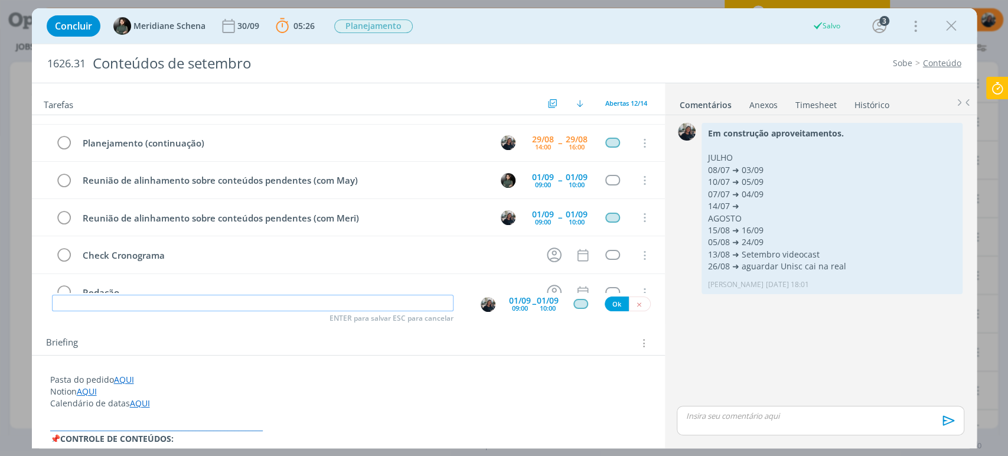
click at [217, 306] on input "dialog" at bounding box center [252, 303] width 401 height 17
type input "Alinhamento conteúdos após troca com atendimento"
click at [516, 306] on div "09:00" at bounding box center [520, 308] width 16 height 6
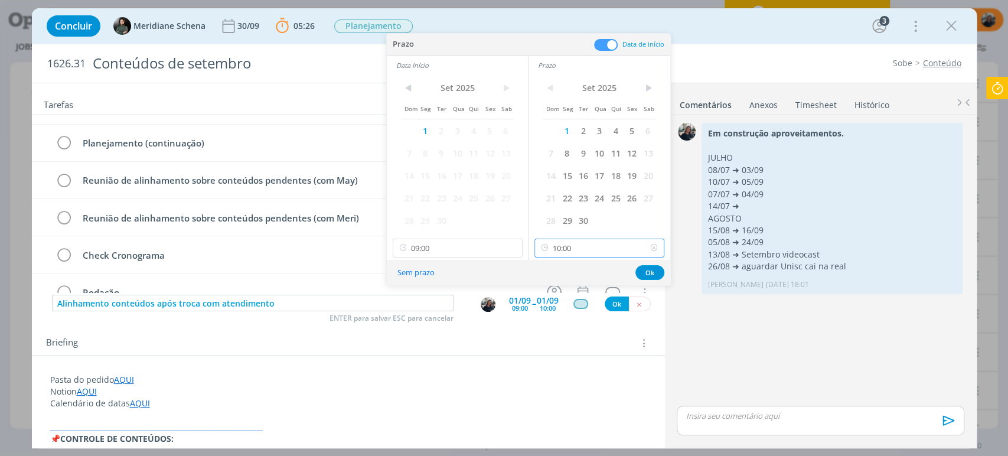
click at [570, 246] on input "10:00" at bounding box center [599, 247] width 130 height 19
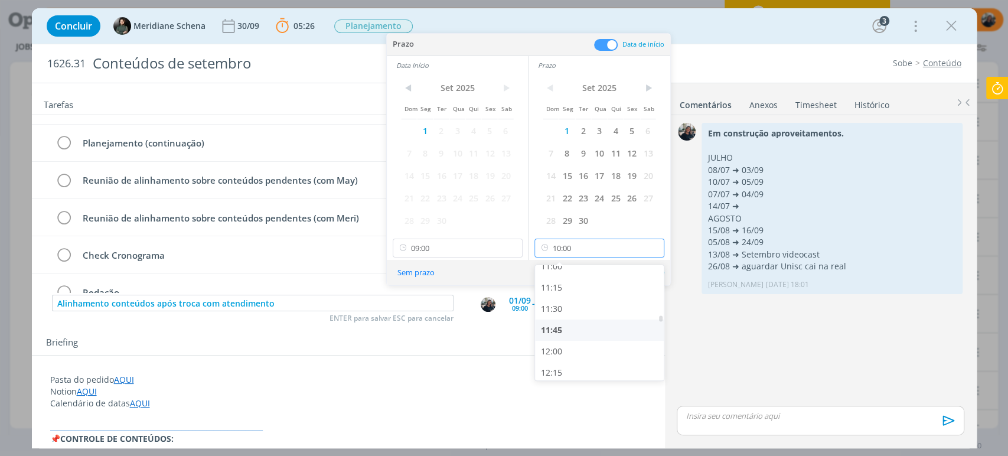
scroll to position [1022, 0]
click at [583, 279] on div "12:00" at bounding box center [601, 273] width 132 height 21
type input "12:00"
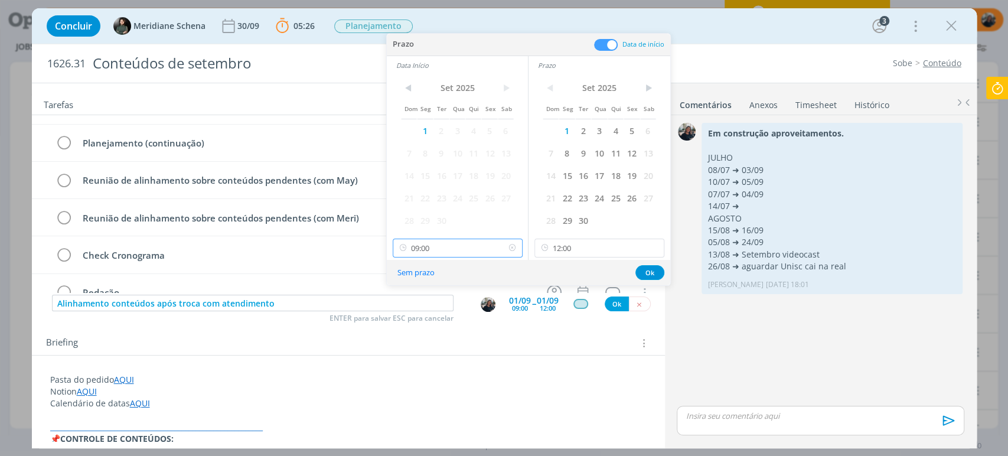
click at [453, 243] on input "09:00" at bounding box center [458, 247] width 130 height 19
click at [449, 319] on div "10:00" at bounding box center [459, 319] width 132 height 21
type input "10:00"
click at [652, 270] on button "Ok" at bounding box center [649, 272] width 29 height 15
